Goal: Task Accomplishment & Management: Complete application form

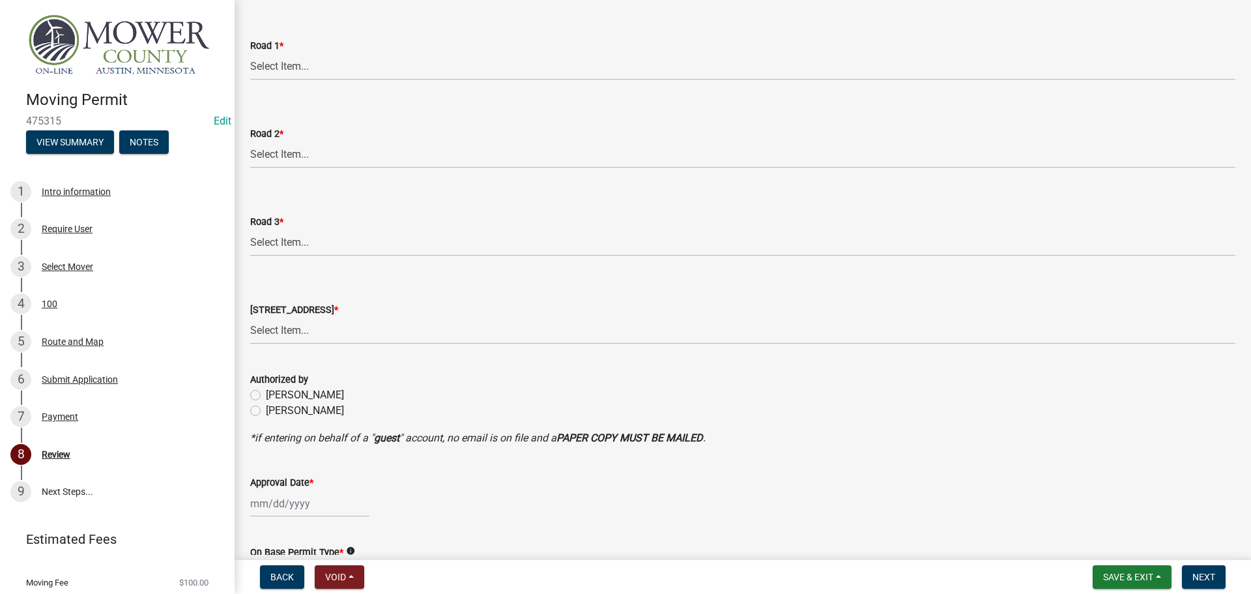
scroll to position [535, 0]
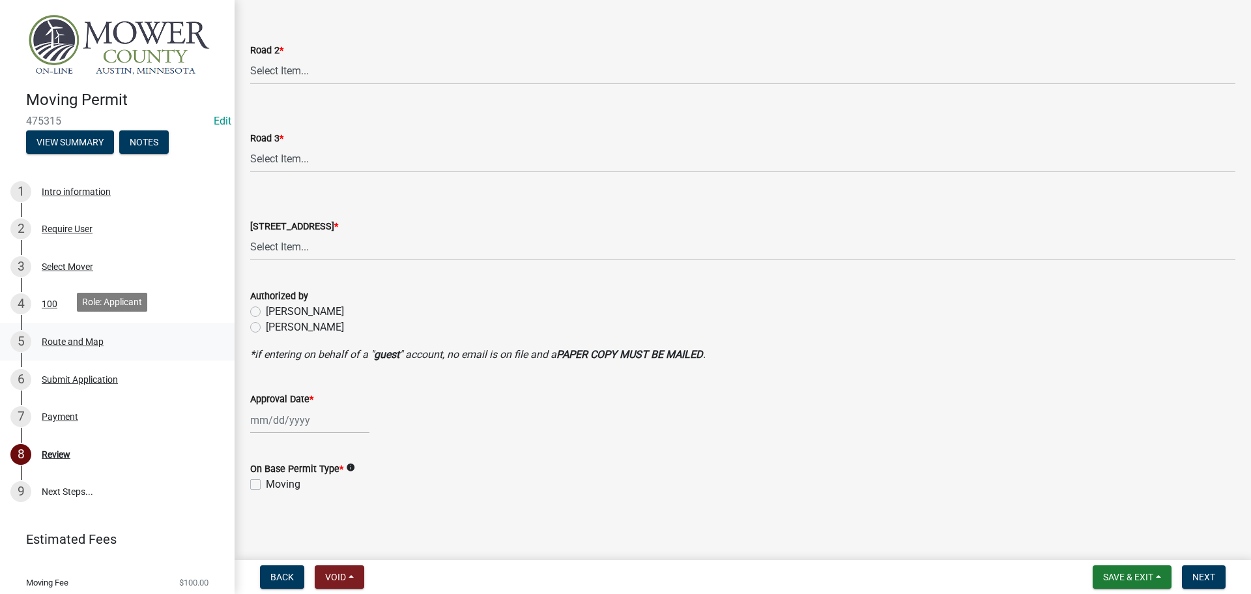
click at [57, 338] on div "Route and Map" at bounding box center [73, 341] width 62 height 9
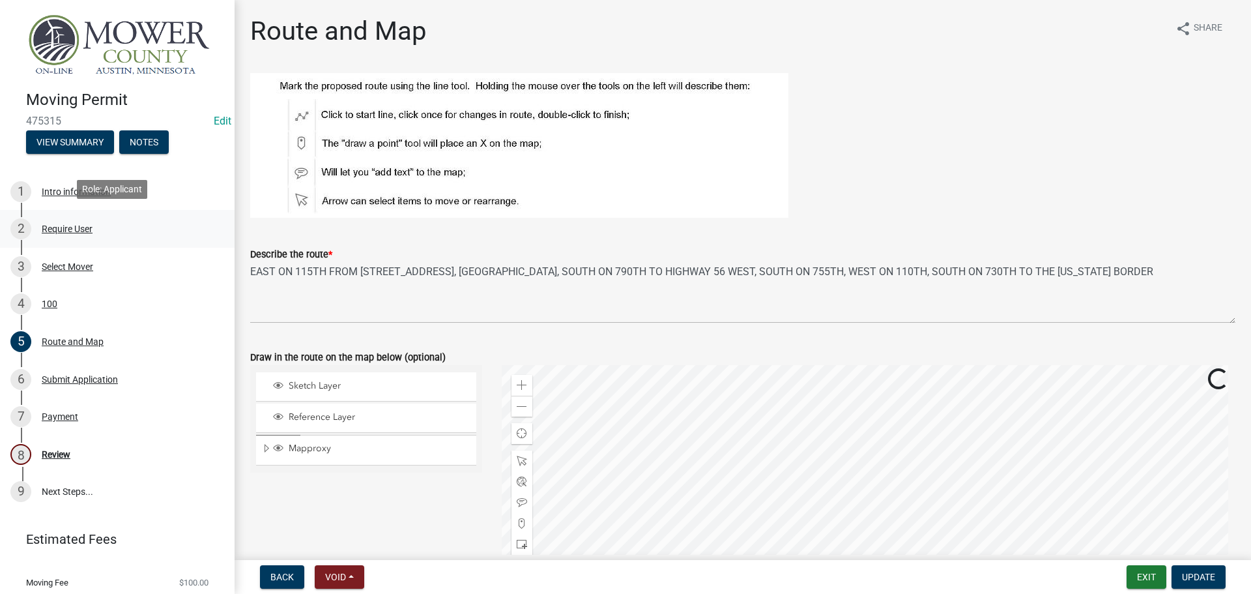
click at [62, 224] on div "Require User" at bounding box center [67, 228] width 51 height 9
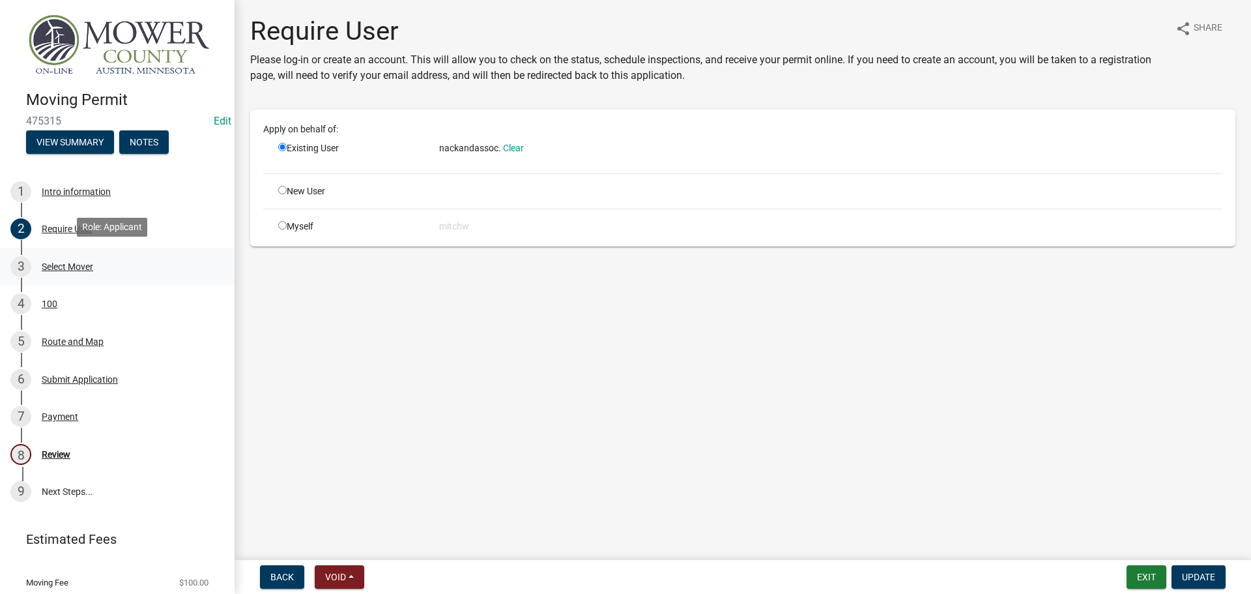
click at [71, 262] on div "Select Mover" at bounding box center [67, 266] width 51 height 9
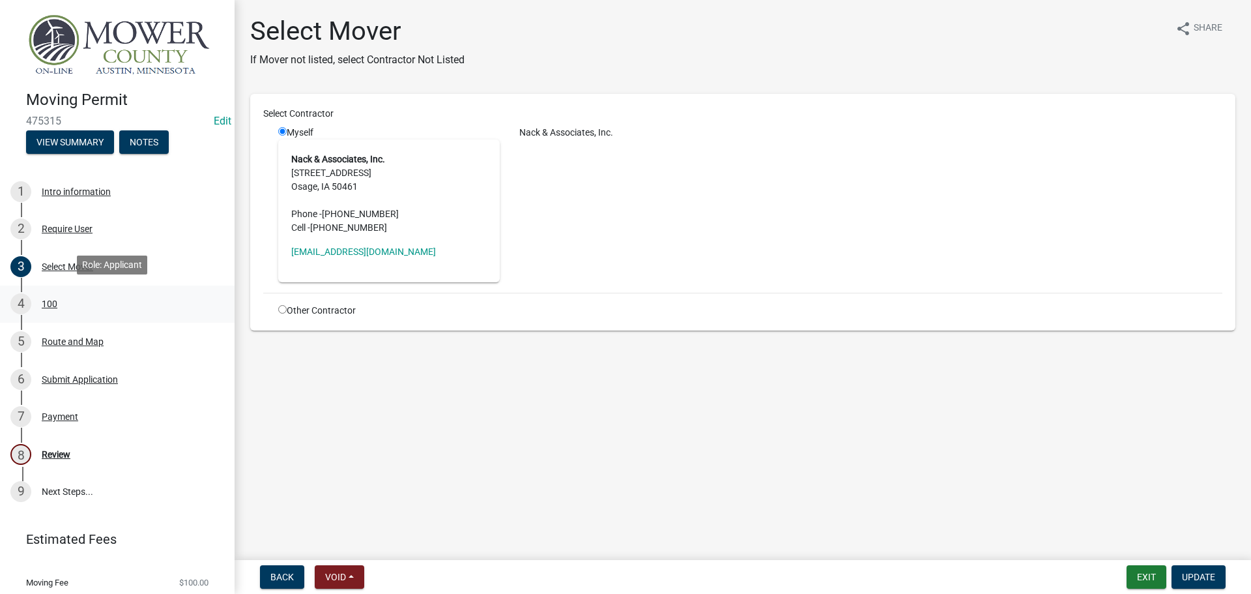
click at [51, 299] on div "100" at bounding box center [50, 303] width 16 height 9
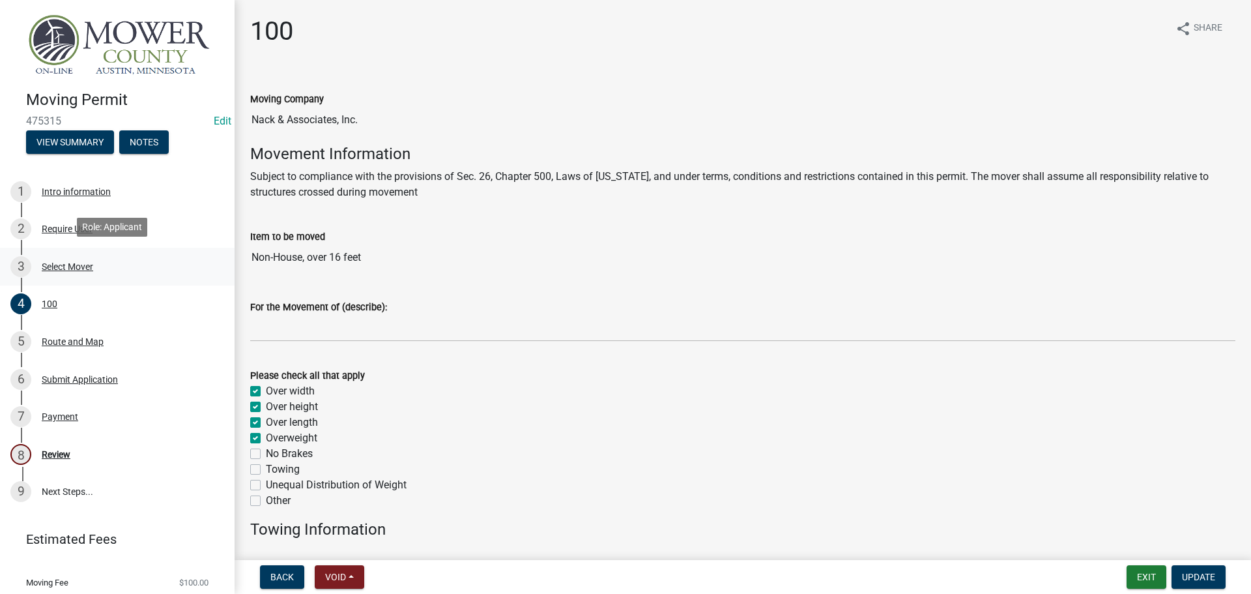
click at [53, 263] on div "Select Mover" at bounding box center [67, 266] width 51 height 9
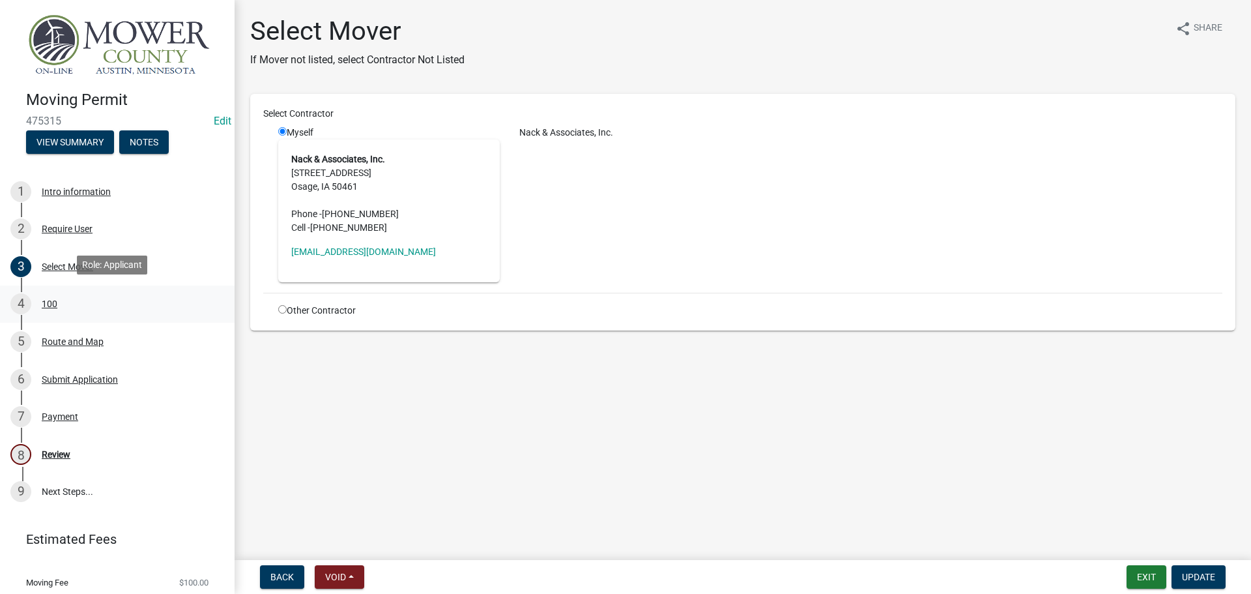
click at [48, 299] on div "100" at bounding box center [50, 303] width 16 height 9
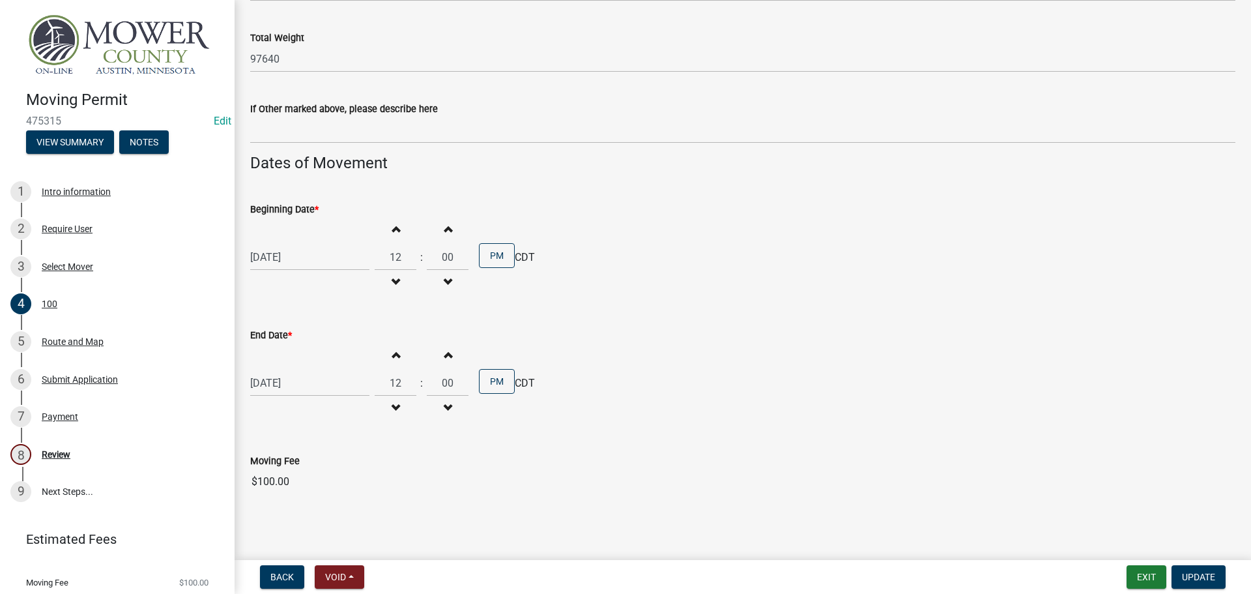
scroll to position [923, 0]
click at [68, 338] on div "Route and Map" at bounding box center [73, 341] width 62 height 9
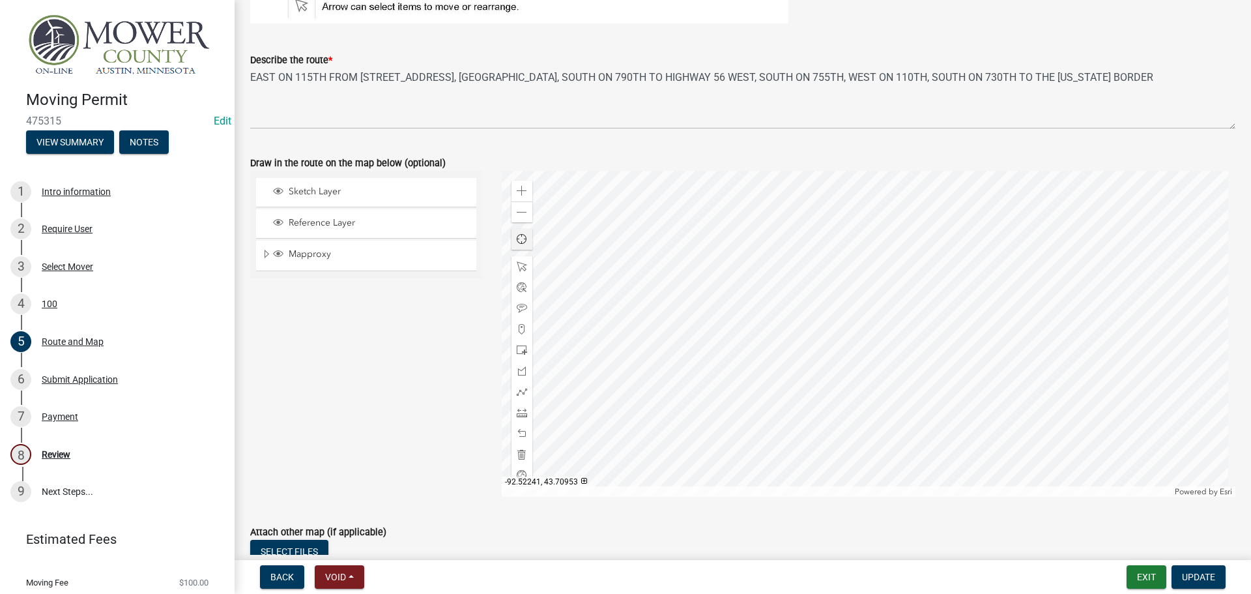
scroll to position [195, 0]
click at [59, 375] on div "Submit Application" at bounding box center [80, 379] width 76 height 9
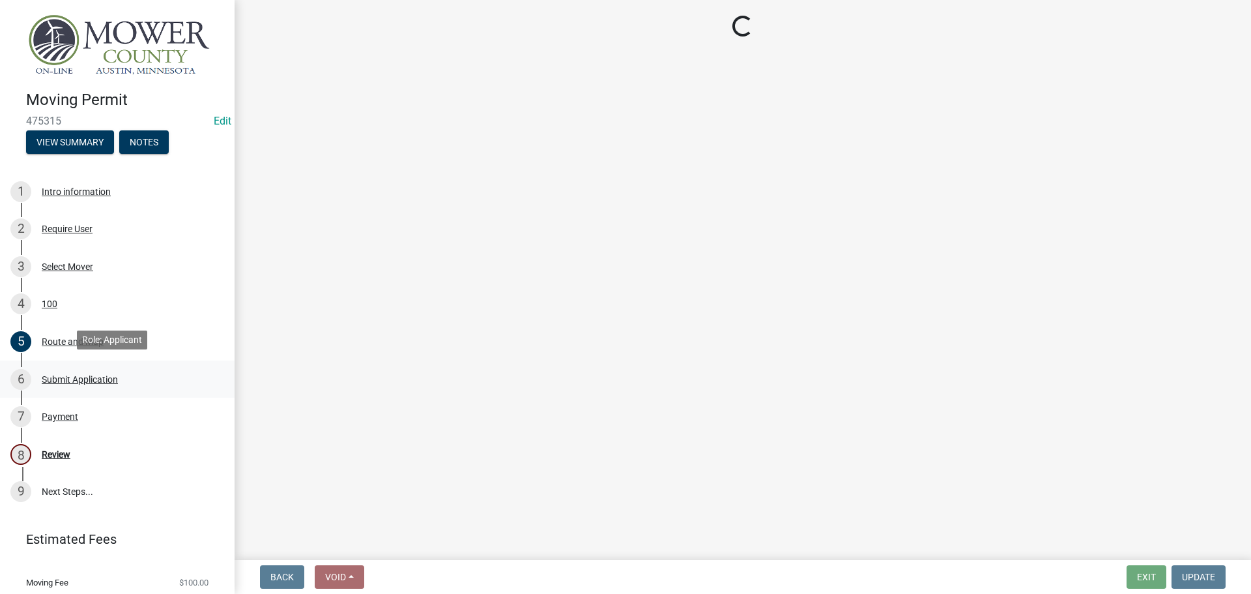
scroll to position [0, 0]
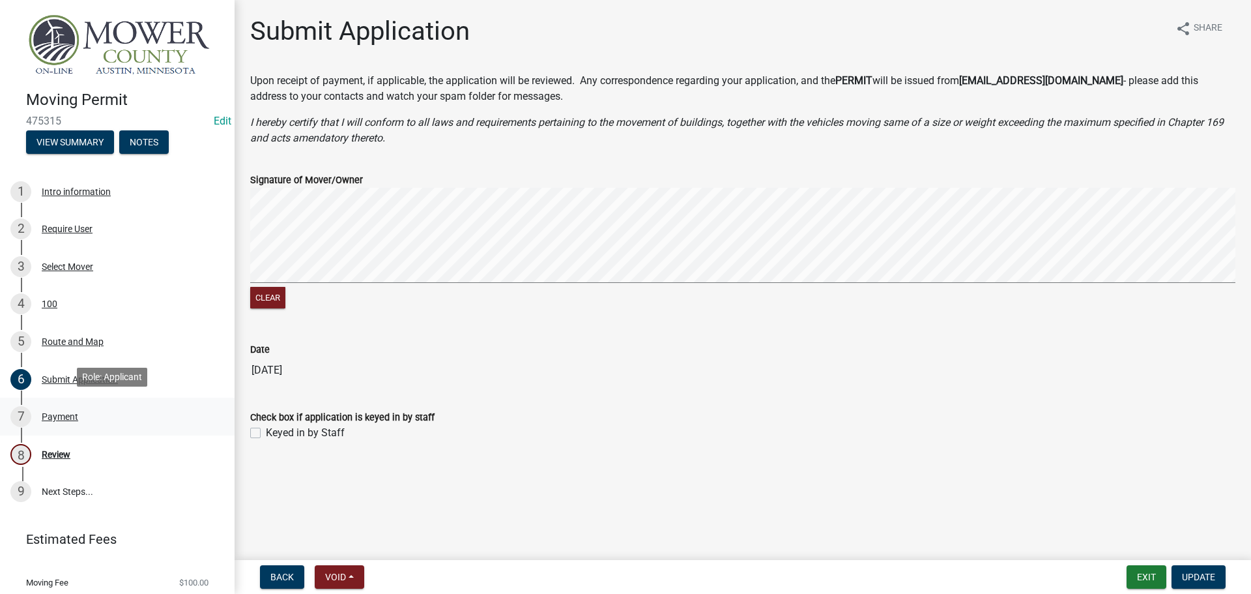
click at [61, 416] on div "Payment" at bounding box center [60, 416] width 36 height 9
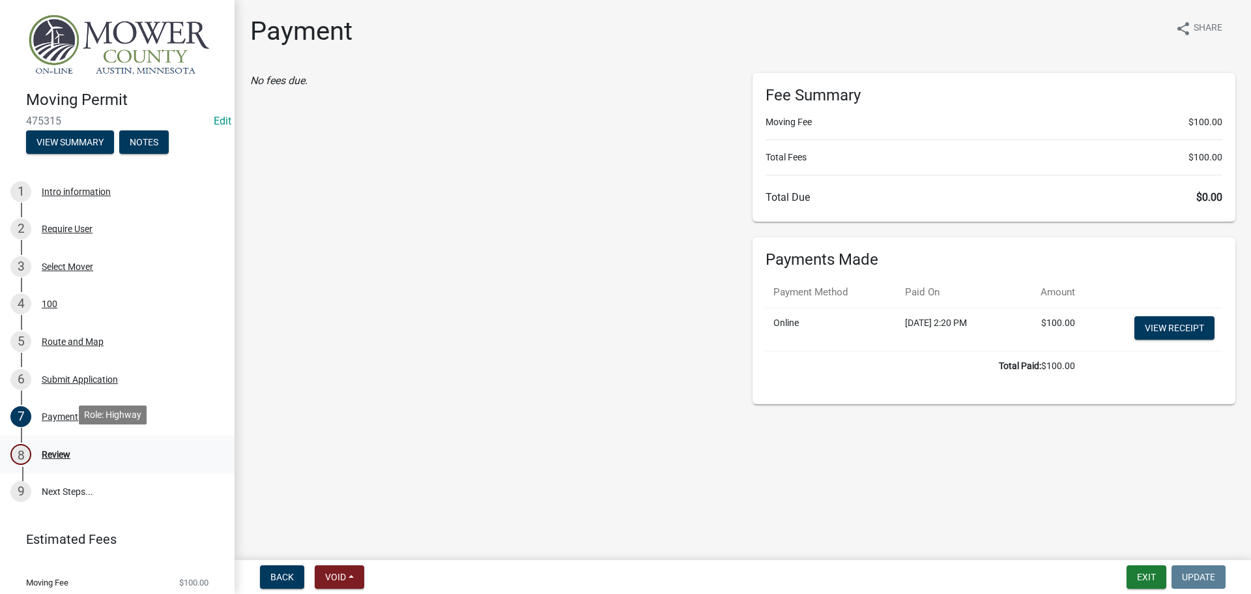
click at [55, 450] on div "Review" at bounding box center [56, 454] width 29 height 9
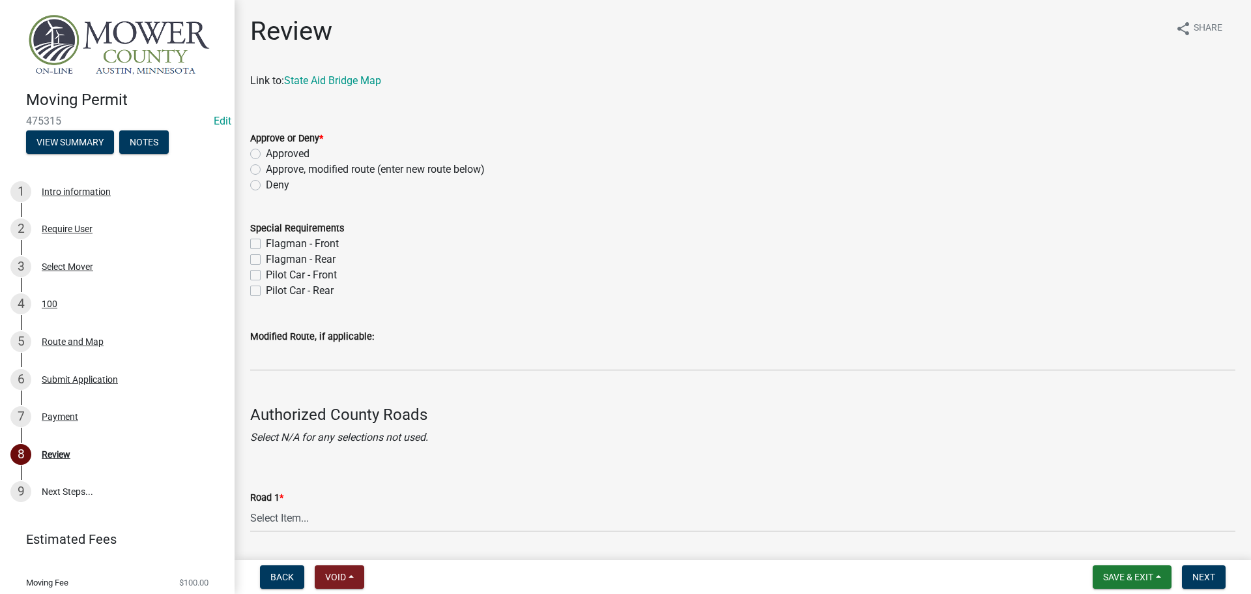
click at [266, 154] on label "Approved" at bounding box center [288, 154] width 44 height 16
click at [266, 154] on input "Approved" at bounding box center [270, 150] width 8 height 8
radio input "true"
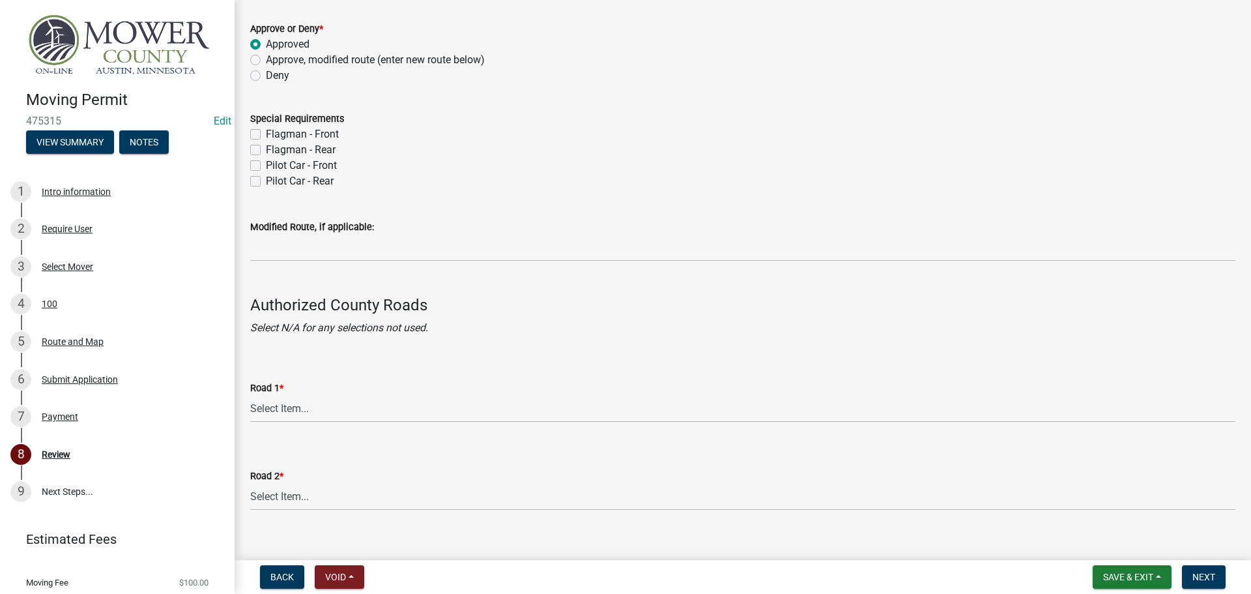
scroll to position [130, 0]
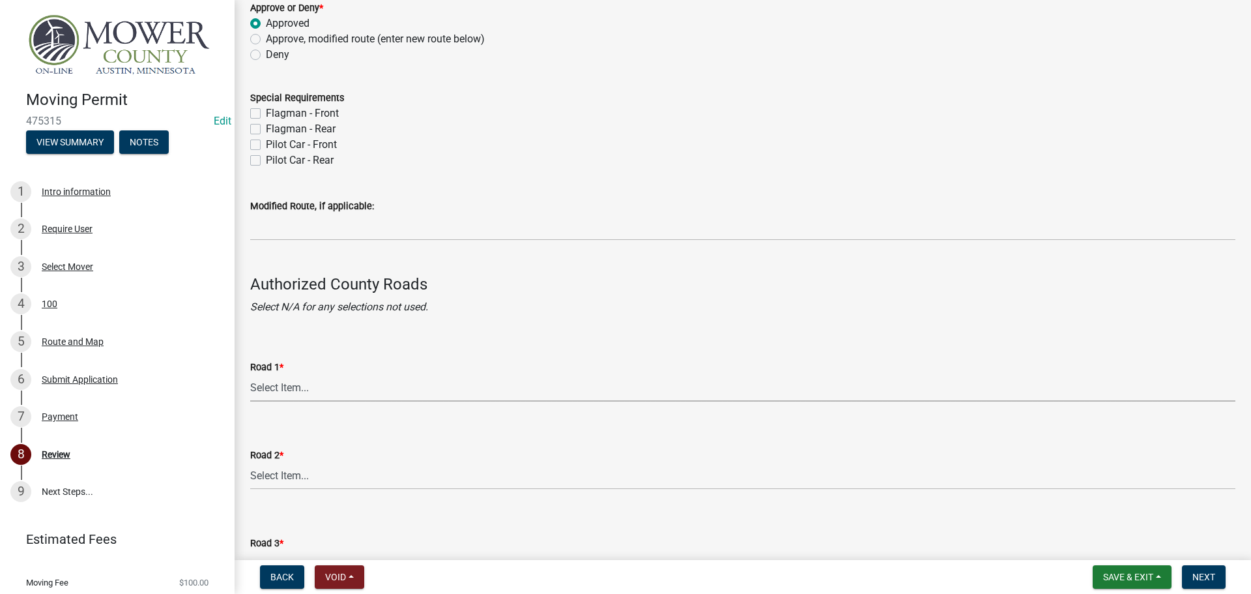
click at [359, 390] on select "Select Item... [GEOGRAPHIC_DATA] 61 CSAH 1 CSAH 10 CSAH 105 CSAH 11 CSAH 12 CSA…" at bounding box center [742, 388] width 985 height 27
click at [250, 375] on select "Select Item... [GEOGRAPHIC_DATA] 61 CSAH 1 CSAH 10 CSAH 105 CSAH 11 CSAH 12 CSA…" at bounding box center [742, 388] width 985 height 27
select select "26477cd8-6b5c-4a3b-997a-8f8d13d381f0"
click at [347, 456] on div "[STREET_ADDRESS] *" at bounding box center [742, 455] width 985 height 16
click at [347, 462] on div "Road 2 * Select Item... [GEOGRAPHIC_DATA] 61 CSAH 1 CSAH 10 CSAH 105 CSAH 11 CS…" at bounding box center [742, 468] width 985 height 42
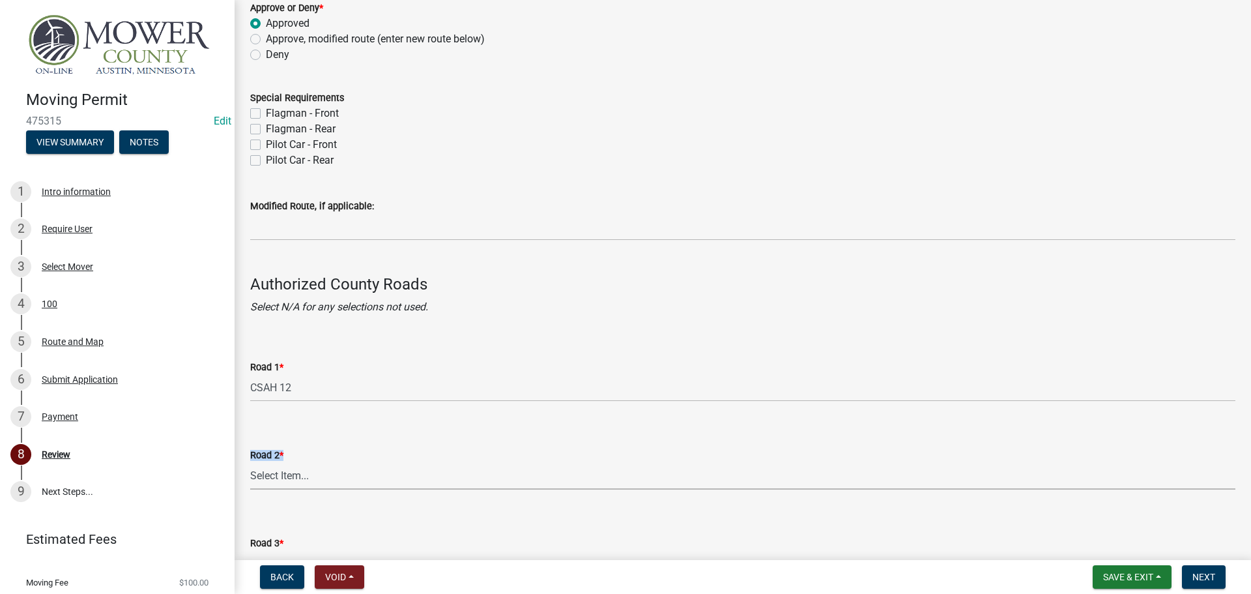
click at [347, 470] on select "Select Item... [GEOGRAPHIC_DATA] 61 CSAH 1 CSAH 10 CSAH 105 CSAH 11 CSAH 12 CSA…" at bounding box center [742, 476] width 985 height 27
click at [250, 463] on select "Select Item... [GEOGRAPHIC_DATA] 61 CSAH 1 CSAH 10 CSAH 105 CSAH 11 CSAH 12 CSA…" at bounding box center [742, 476] width 985 height 27
select select "6908f0f5-fad1-47b9-bdc7-f028109b0cce"
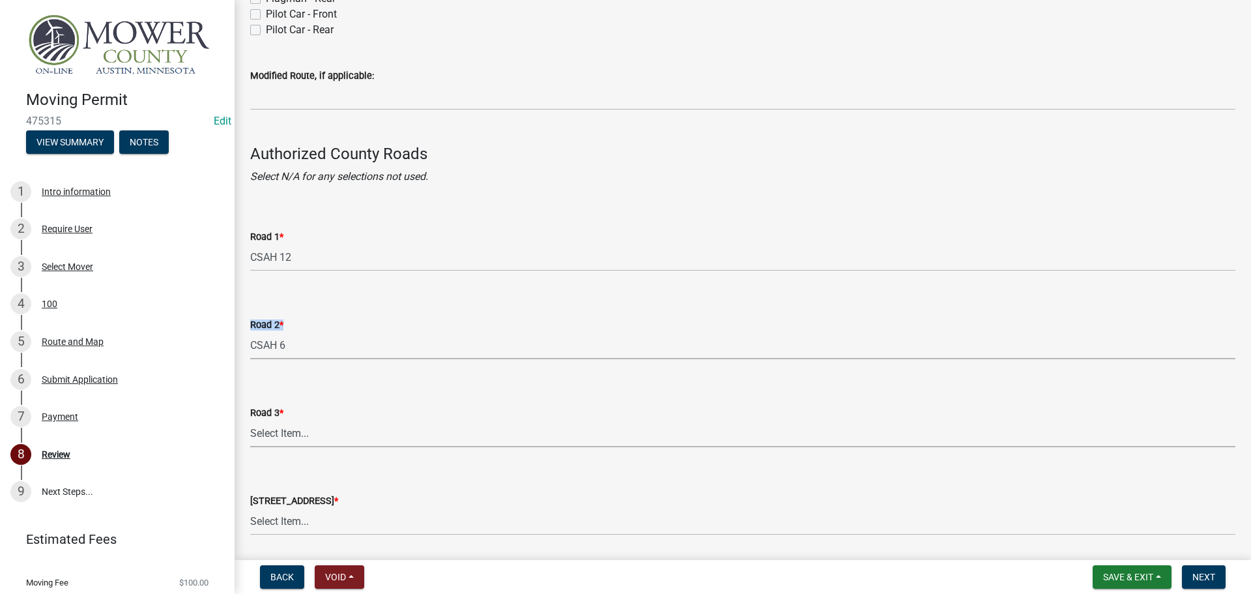
click at [323, 439] on select "Select Item... [GEOGRAPHIC_DATA] 61 CSAH 1 CSAH 10 CSAH 105 CSAH 11 CSAH 12 CSA…" at bounding box center [742, 433] width 985 height 27
click at [250, 420] on select "Select Item... [GEOGRAPHIC_DATA] 61 CSAH 1 CSAH 10 CSAH 105 CSAH 11 CSAH 12 CSA…" at bounding box center [742, 433] width 985 height 27
select select "7953b7c9-8de5-414d-8a89-f9dd32f01367"
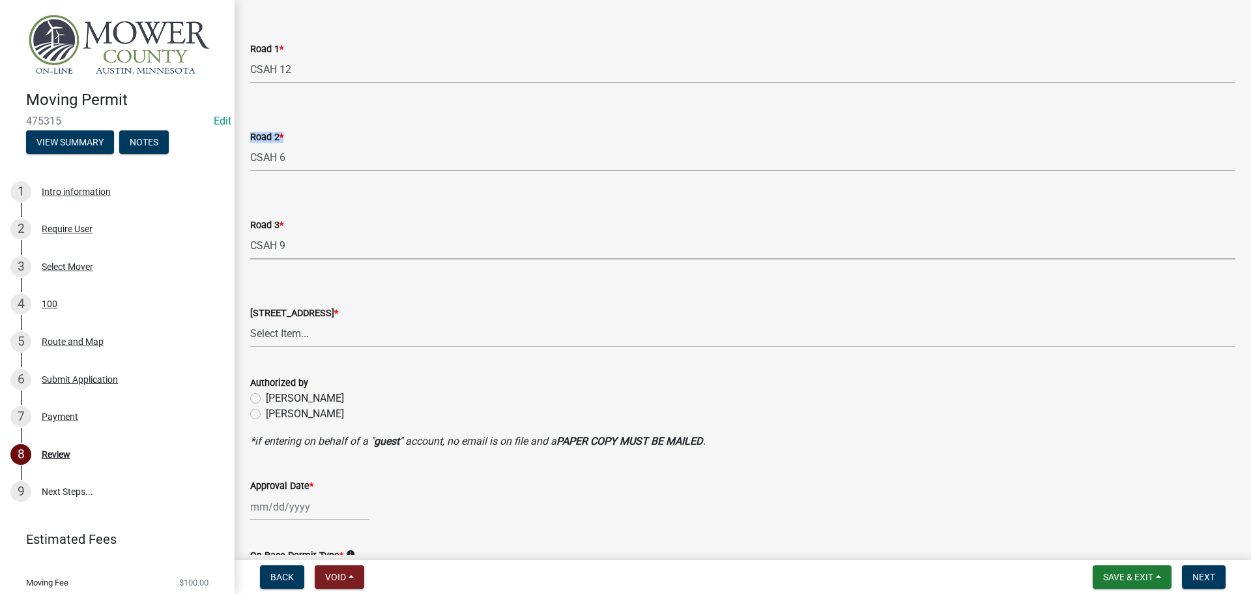
scroll to position [456, 0]
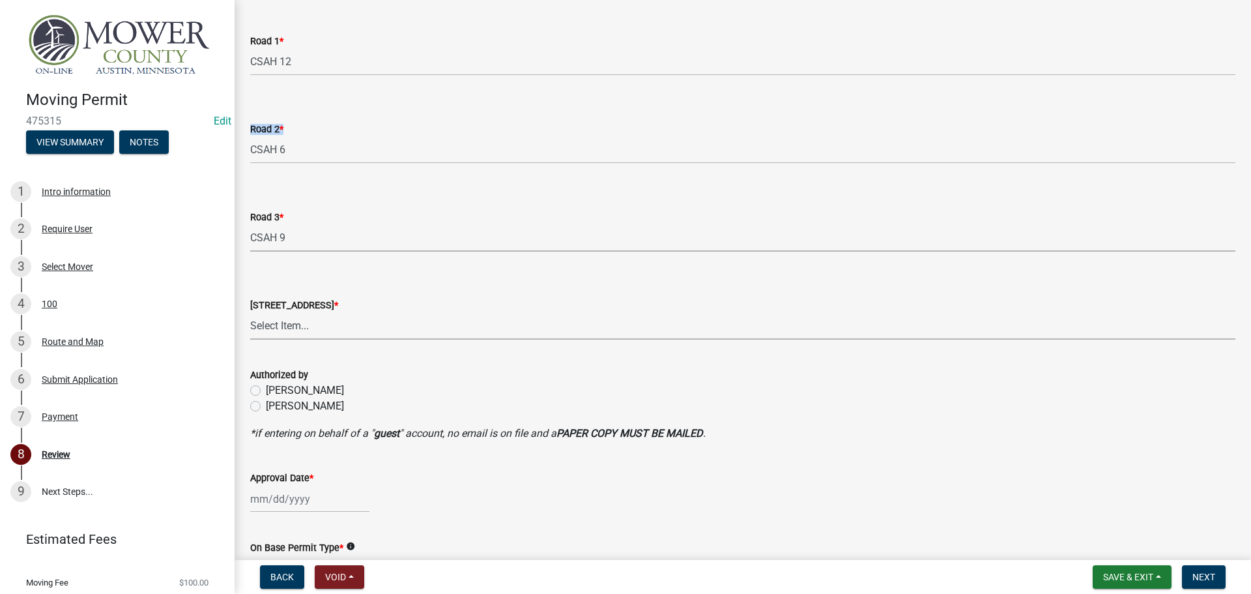
click at [328, 321] on select "Select Item... [GEOGRAPHIC_DATA] 61 CSAH 1 CSAH 10 CSAH 105 CSAH 11 CSAH 12 CSA…" at bounding box center [742, 326] width 985 height 27
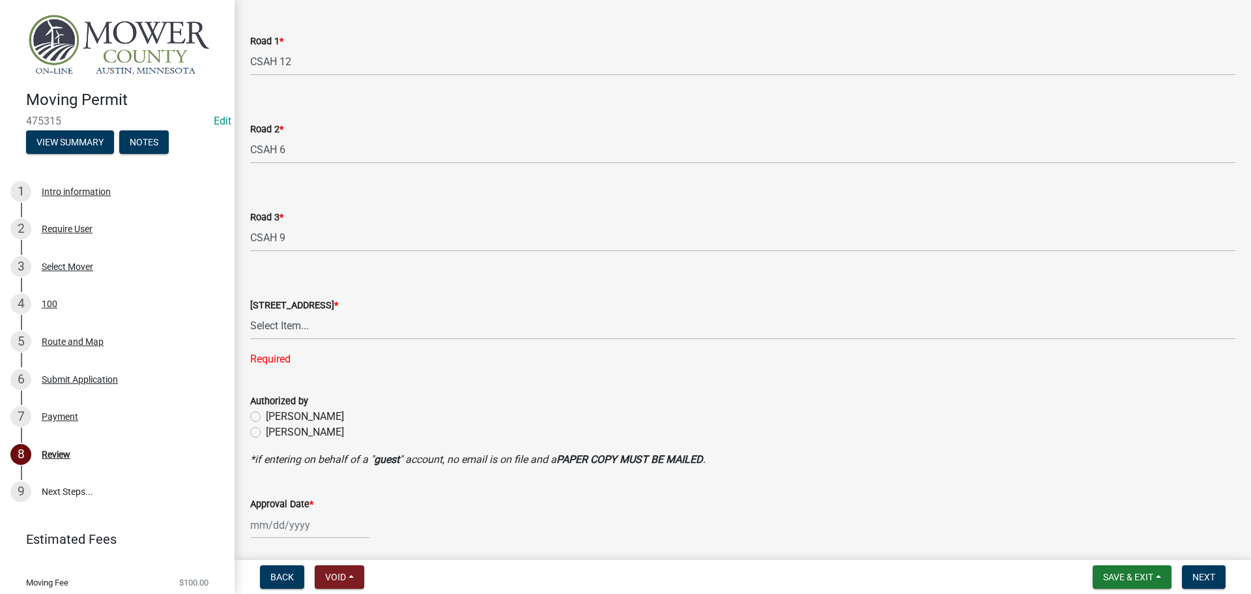
click at [432, 373] on wm-data-entity-input-list "Link to: State Aid Bridge Map Approve or Deny * Approved Approve, modified rout…" at bounding box center [742, 113] width 985 height 992
click at [362, 330] on select "Select Item... [GEOGRAPHIC_DATA] 61 CSAH 1 CSAH 10 CSAH 105 CSAH 11 CSAH 12 CSA…" at bounding box center [742, 326] width 985 height 27
click at [250, 313] on select "Select Item... [GEOGRAPHIC_DATA] 61 CSAH 1 CSAH 10 CSAH 105 CSAH 11 CSAH 12 CSA…" at bounding box center [742, 326] width 985 height 27
select select "7953b7c9-8de5-414d-8a89-f9dd32f01367"
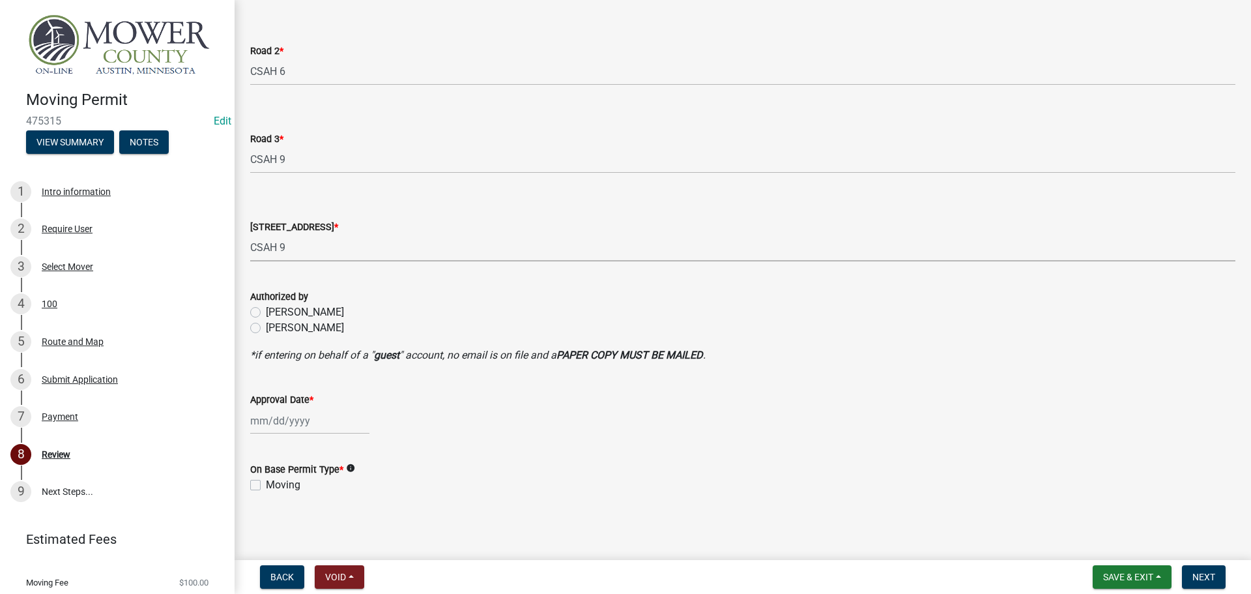
scroll to position [535, 0]
click at [266, 324] on label "[PERSON_NAME]" at bounding box center [305, 327] width 78 height 16
click at [266, 324] on input "[PERSON_NAME]" at bounding box center [270, 323] width 8 height 8
radio input "true"
select select "9"
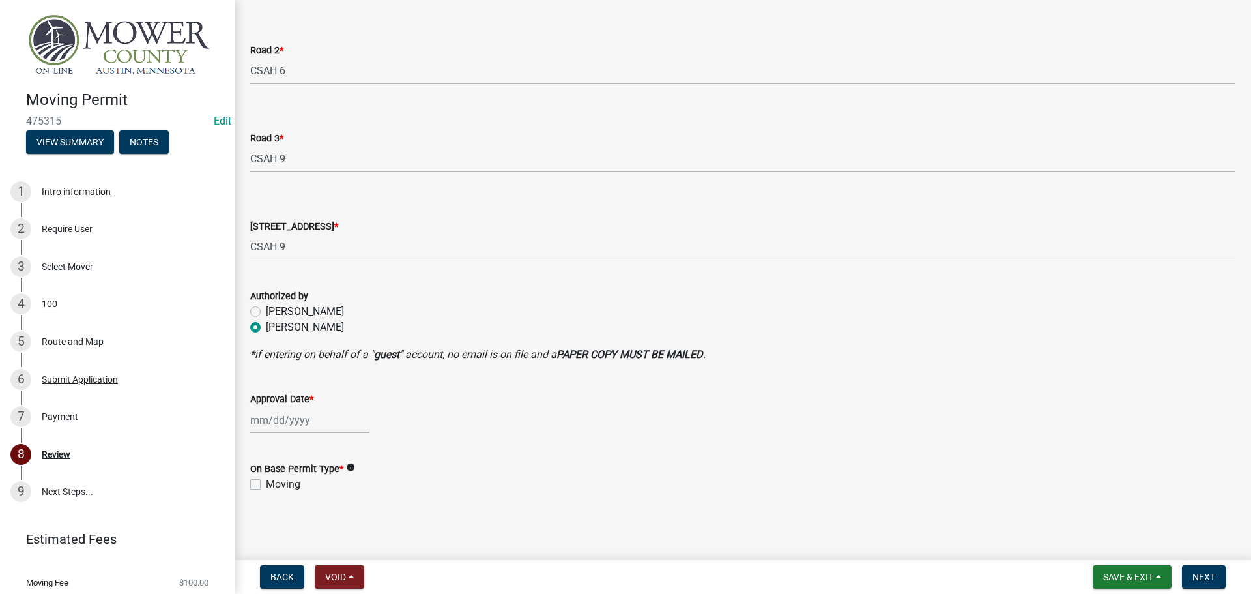
select select "2025"
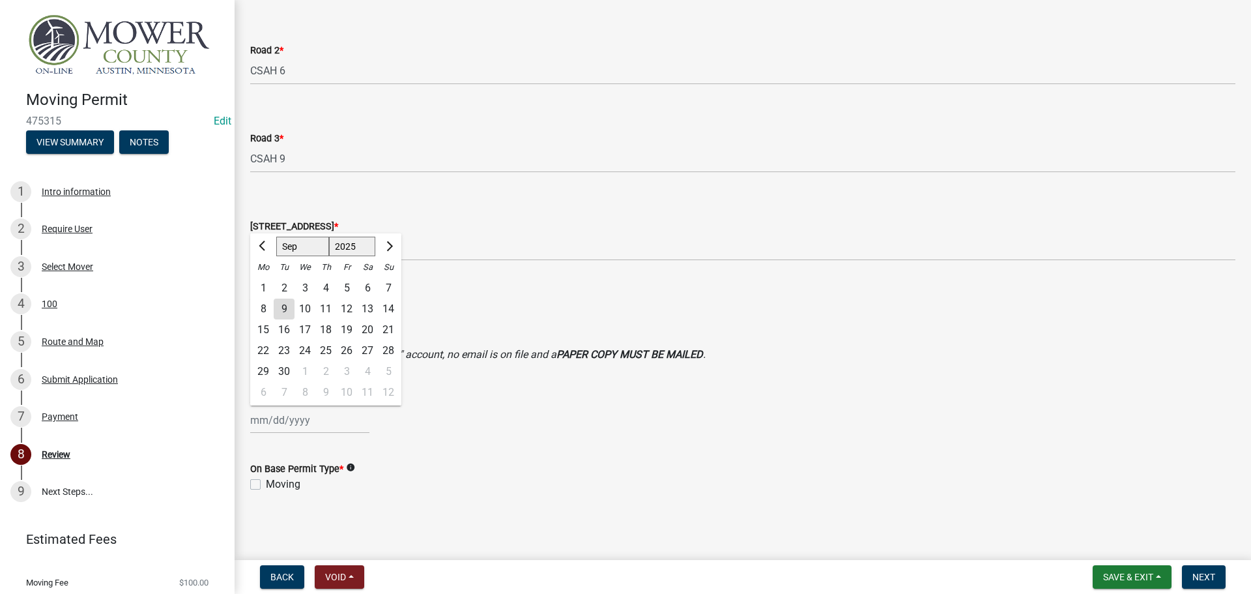
click at [302, 418] on input "Approval Date *" at bounding box center [309, 420] width 119 height 27
click at [281, 304] on div "9" at bounding box center [284, 308] width 21 height 21
type input "[DATE]"
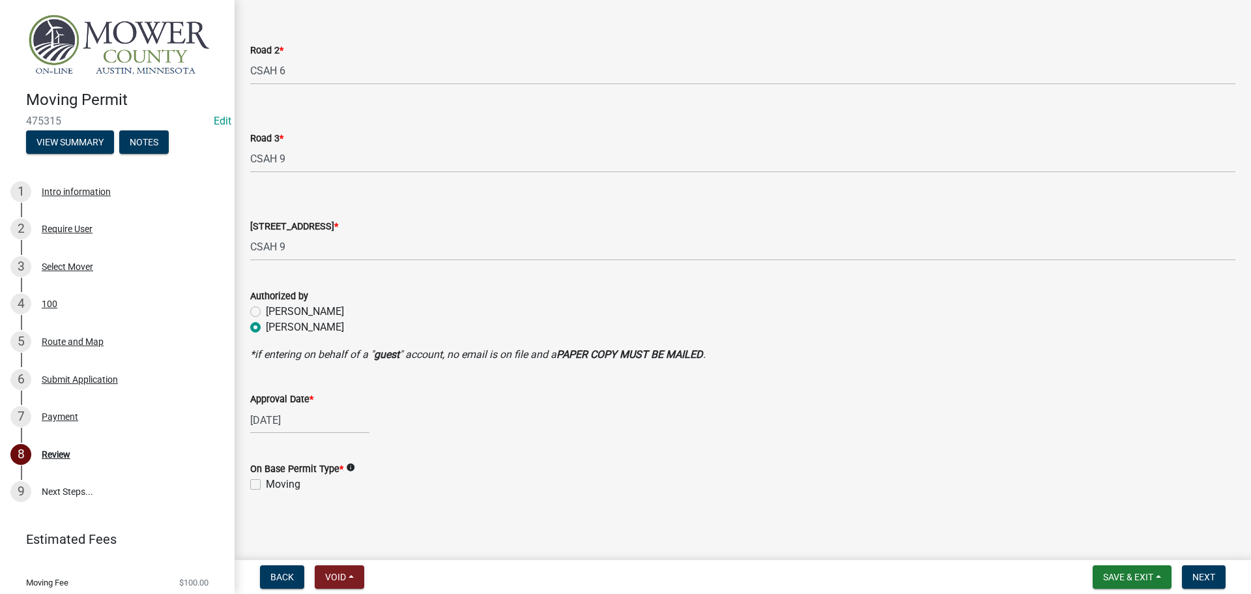
click at [269, 530] on main "Review share Share Link to: State Aid Bridge Map Approve or Deny * Approved App…" at bounding box center [743, 277] width 1016 height 555
click at [266, 483] on label "Moving" at bounding box center [283, 484] width 35 height 16
click at [266, 483] on input "Moving" at bounding box center [270, 480] width 8 height 8
checkbox input "true"
click at [1136, 577] on span "Save & Exit" at bounding box center [1128, 576] width 50 height 10
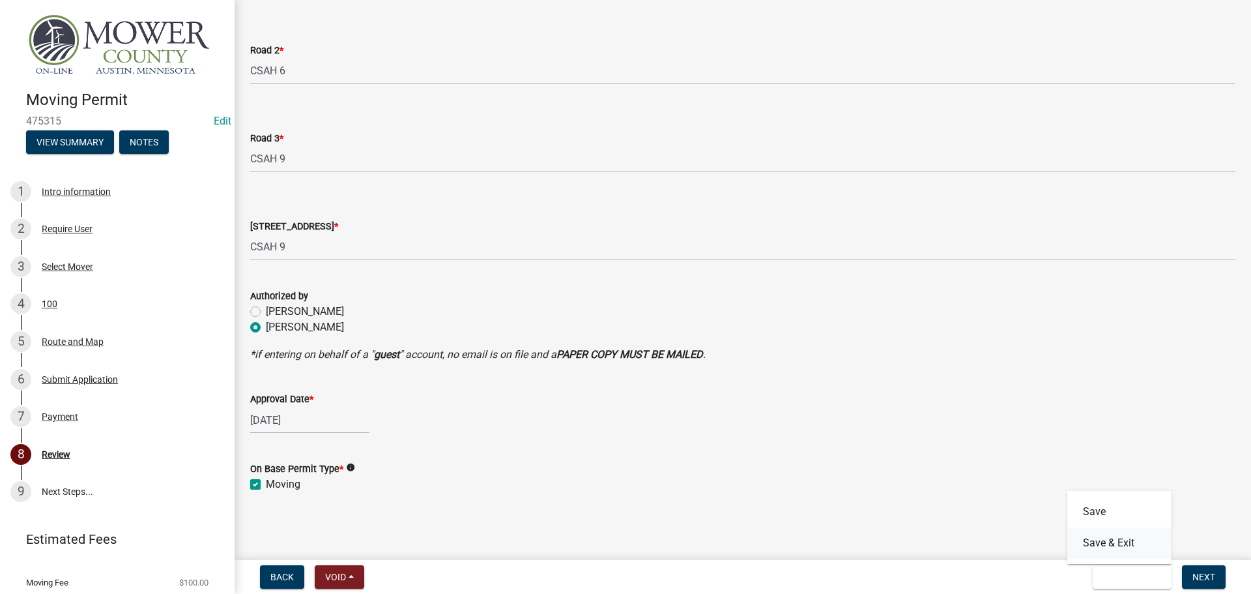
click at [1108, 543] on button "Save & Exit" at bounding box center [1119, 542] width 104 height 31
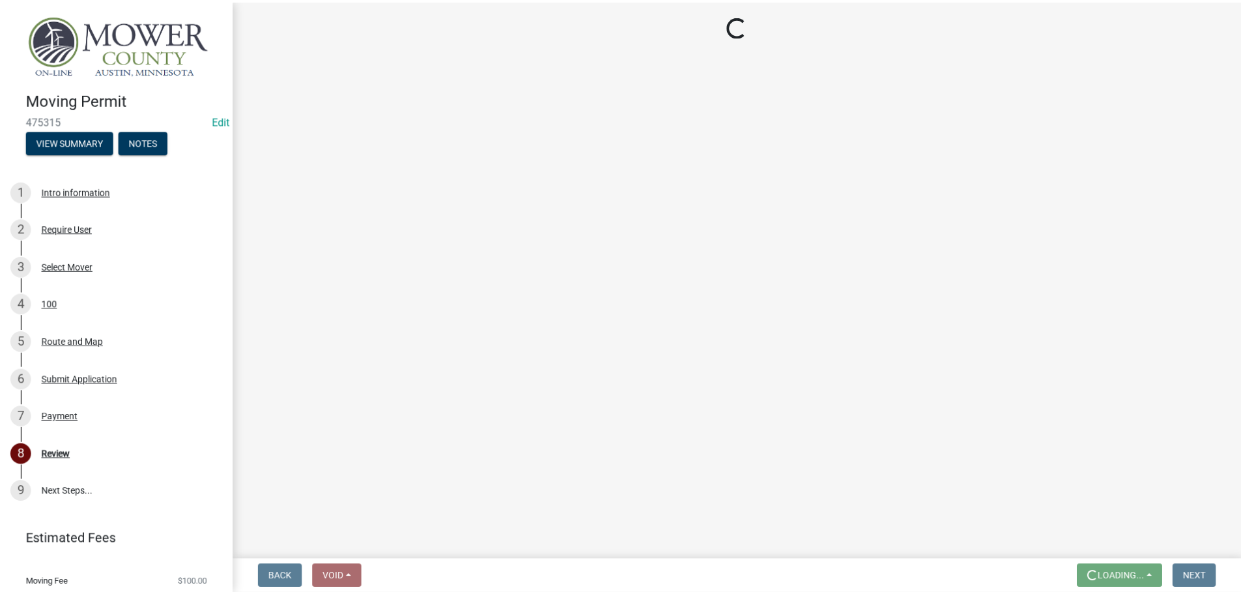
scroll to position [0, 0]
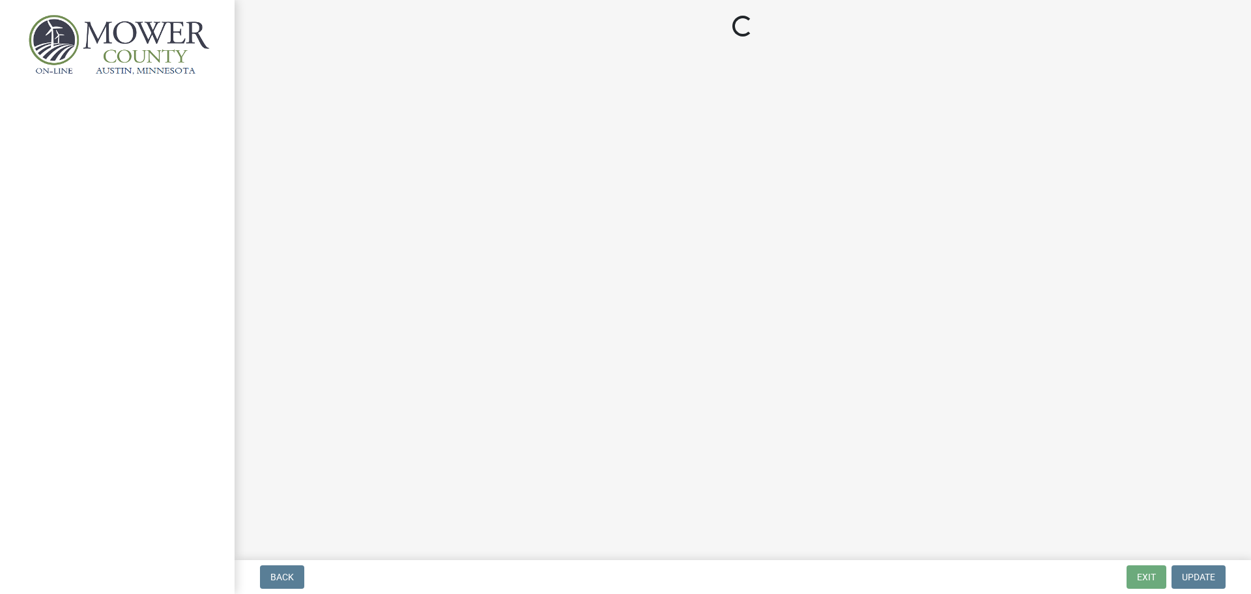
select select "26477cd8-6b5c-4a3b-997a-8f8d13d381f0"
select select "6908f0f5-fad1-47b9-bdc7-f028109b0cce"
select select "7953b7c9-8de5-414d-8a89-f9dd32f01367"
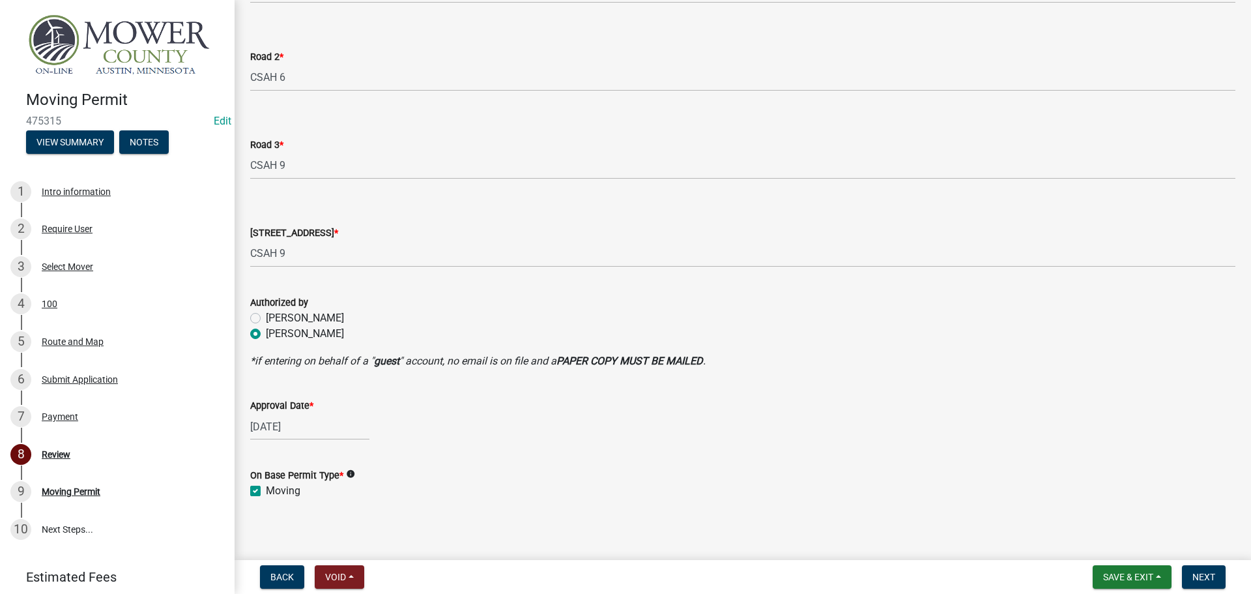
scroll to position [535, 0]
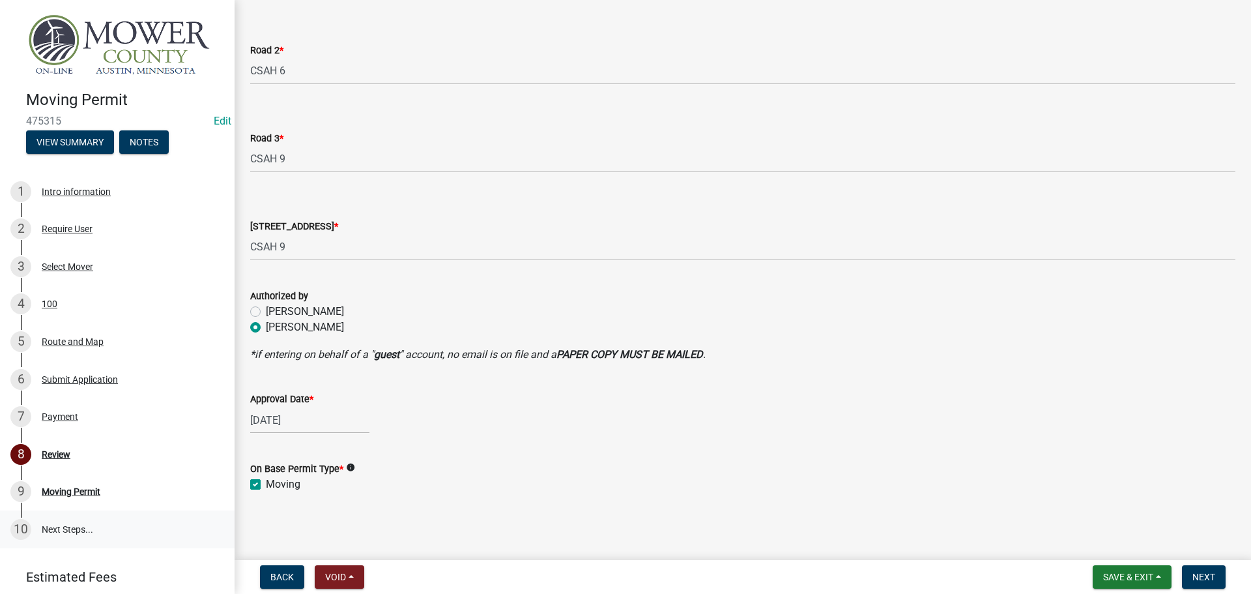
click at [70, 522] on link "10 Next Steps..." at bounding box center [117, 529] width 235 height 38
click at [61, 487] on div "Moving Permit" at bounding box center [71, 491] width 59 height 9
click at [1187, 573] on button "Next" at bounding box center [1204, 576] width 44 height 23
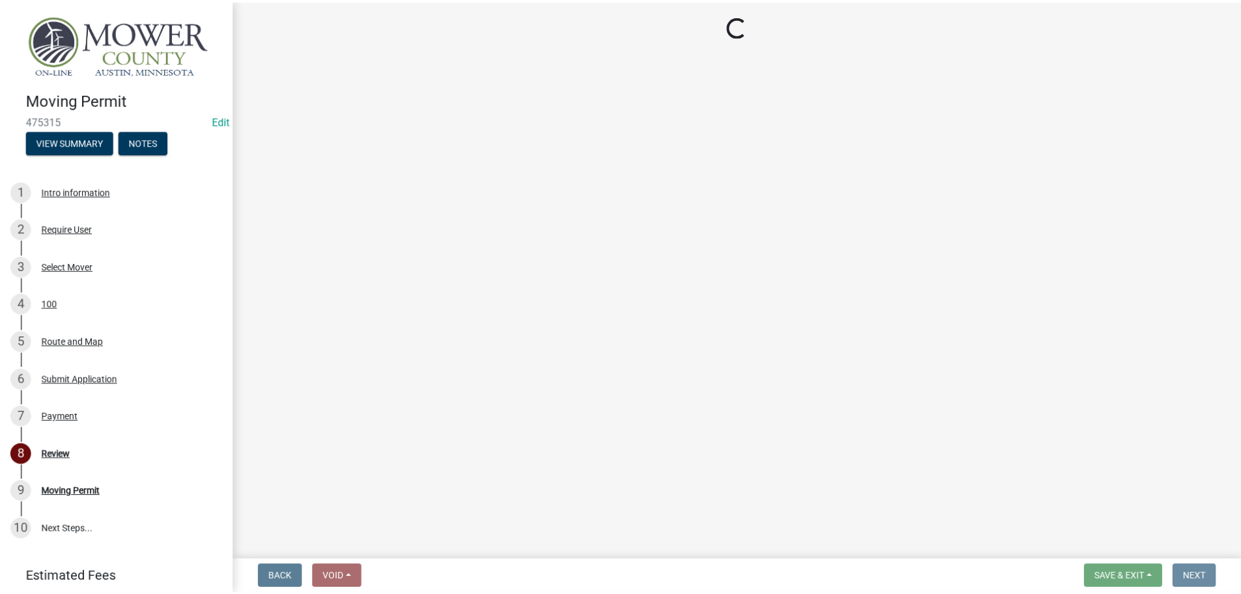
scroll to position [0, 0]
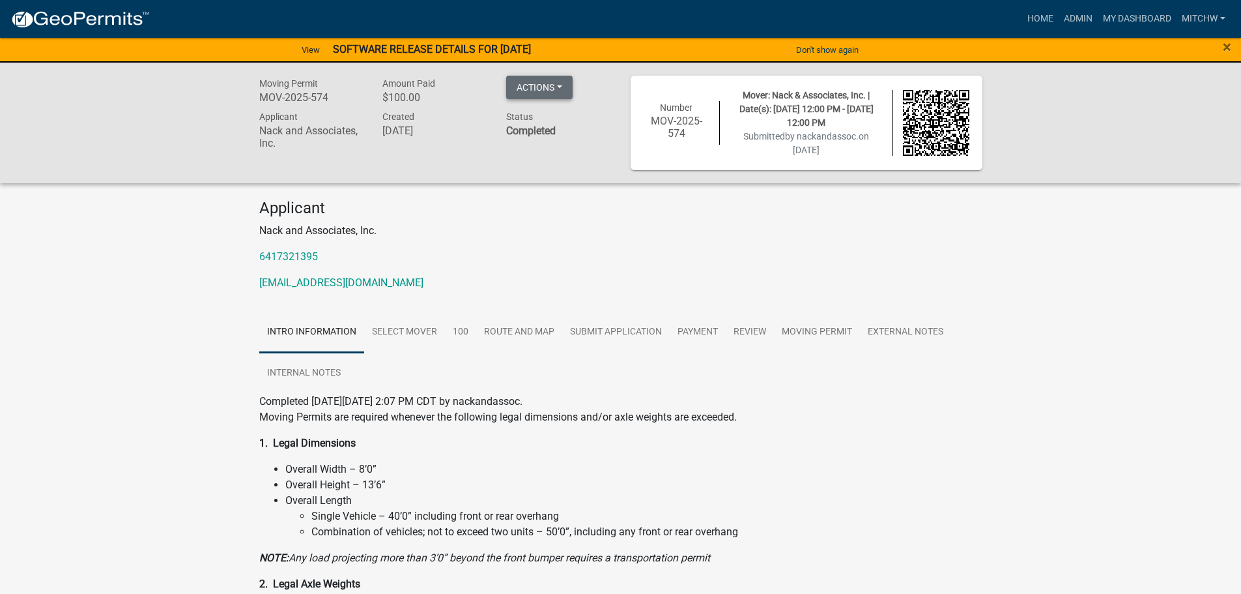
click at [567, 79] on button "Actions" at bounding box center [539, 87] width 66 height 23
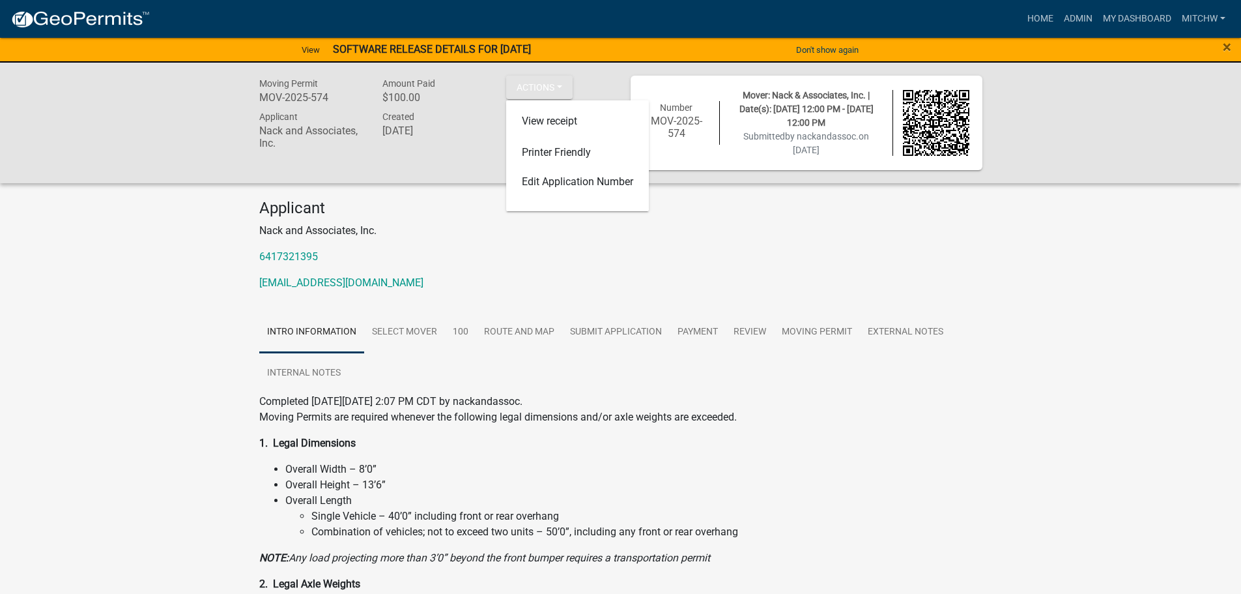
click at [555, 278] on p "nackandassociates@osageia.net" at bounding box center [620, 283] width 723 height 16
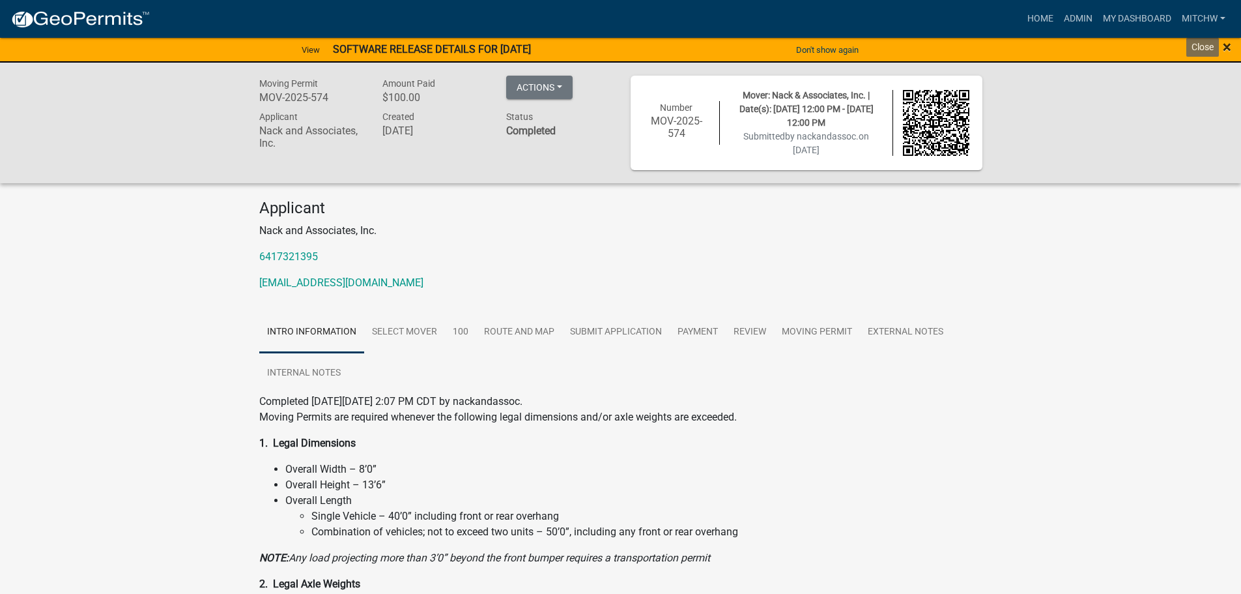
click at [1230, 51] on span "×" at bounding box center [1227, 47] width 8 height 18
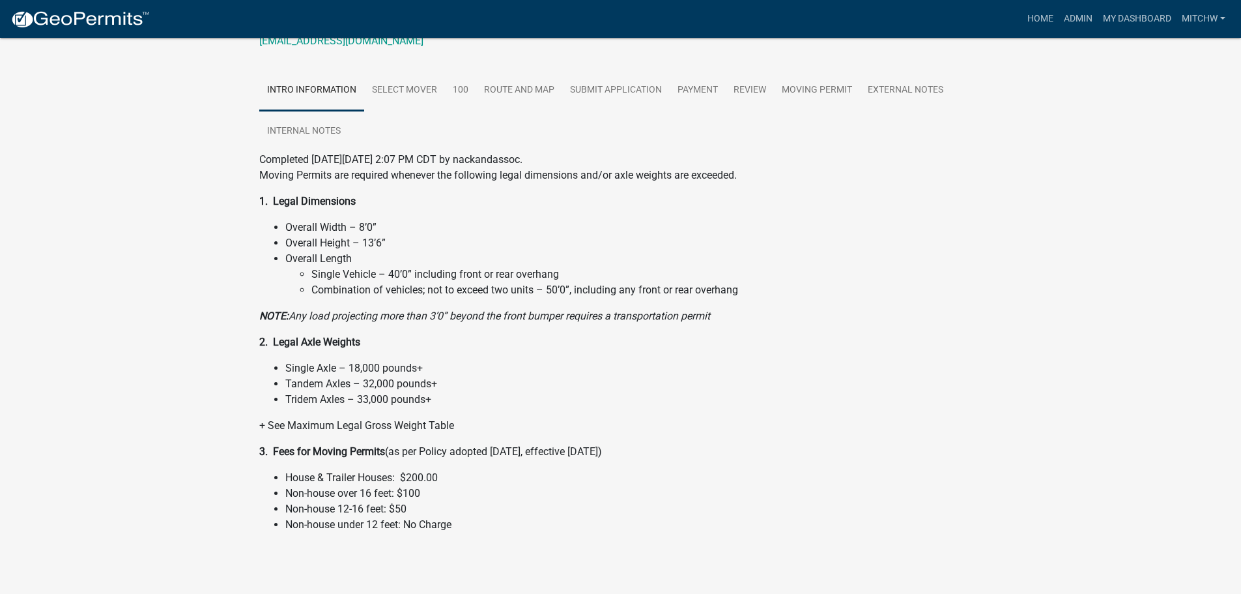
scroll to position [221, 0]
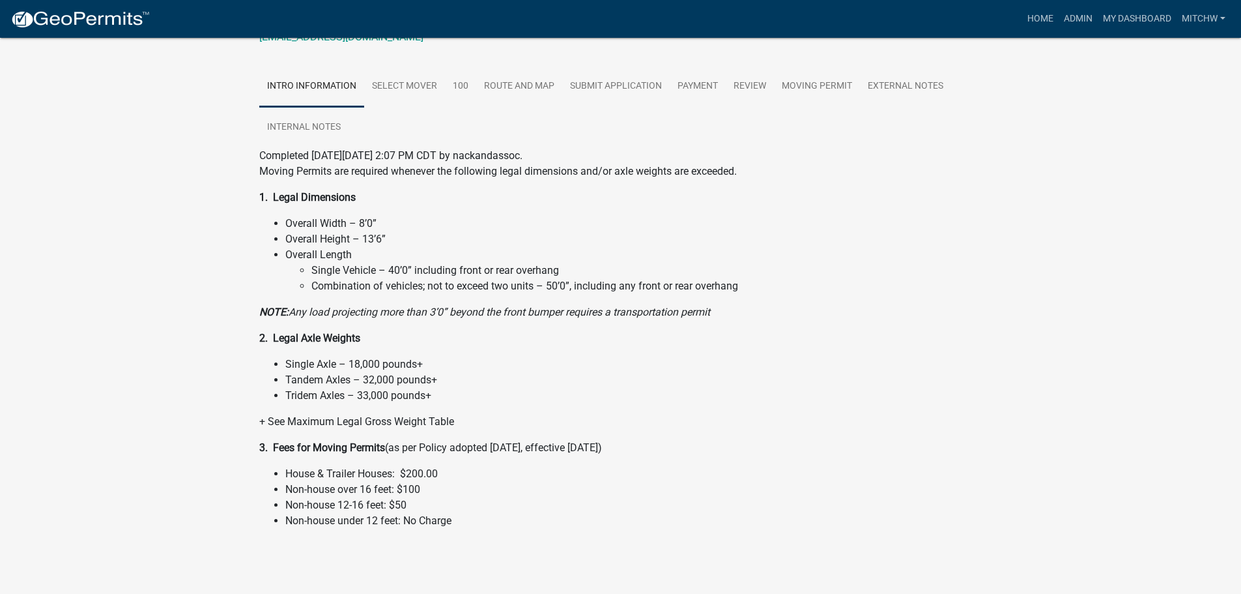
click at [734, 351] on div "Moving Permits are required whenever the following legal dimensions and/or axle…" at bounding box center [620, 346] width 723 height 365
